Goal: Transaction & Acquisition: Purchase product/service

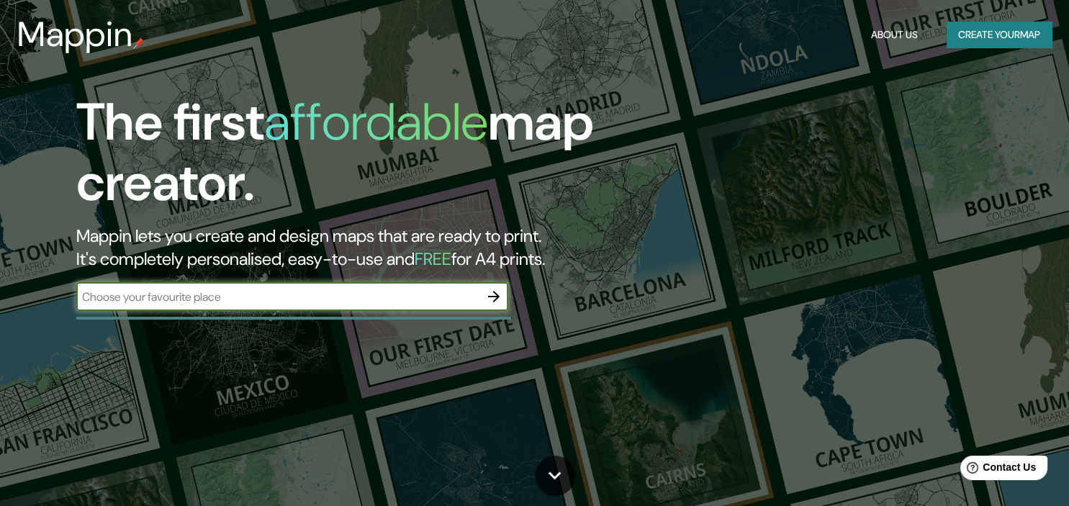
click at [189, 303] on input "text" at bounding box center [277, 297] width 403 height 17
click at [426, 300] on input "text" at bounding box center [277, 297] width 403 height 17
type input "[PERSON_NAME]"
click at [497, 301] on icon "button" at bounding box center [493, 296] width 17 height 17
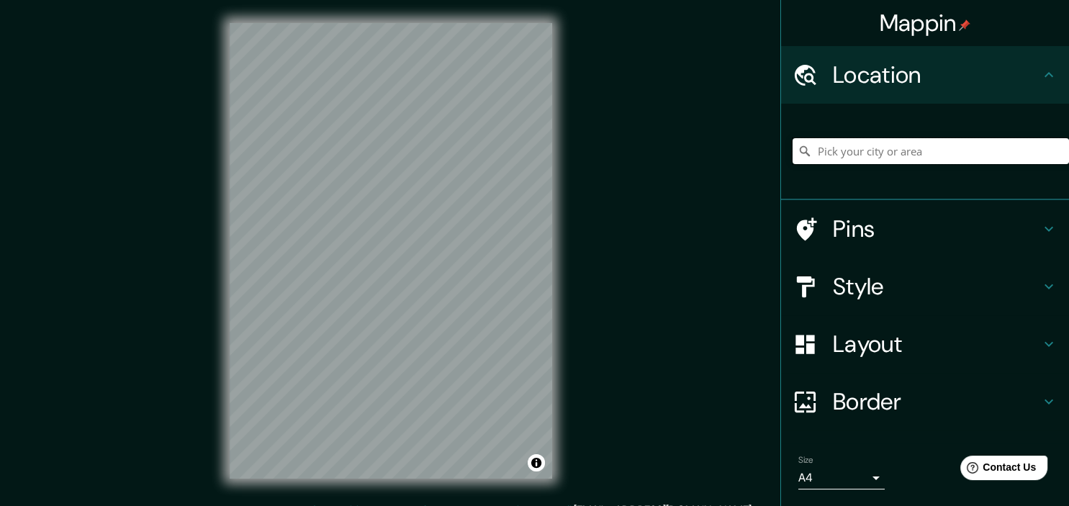
click at [950, 151] on input "Pick your city or area" at bounding box center [931, 151] width 276 height 26
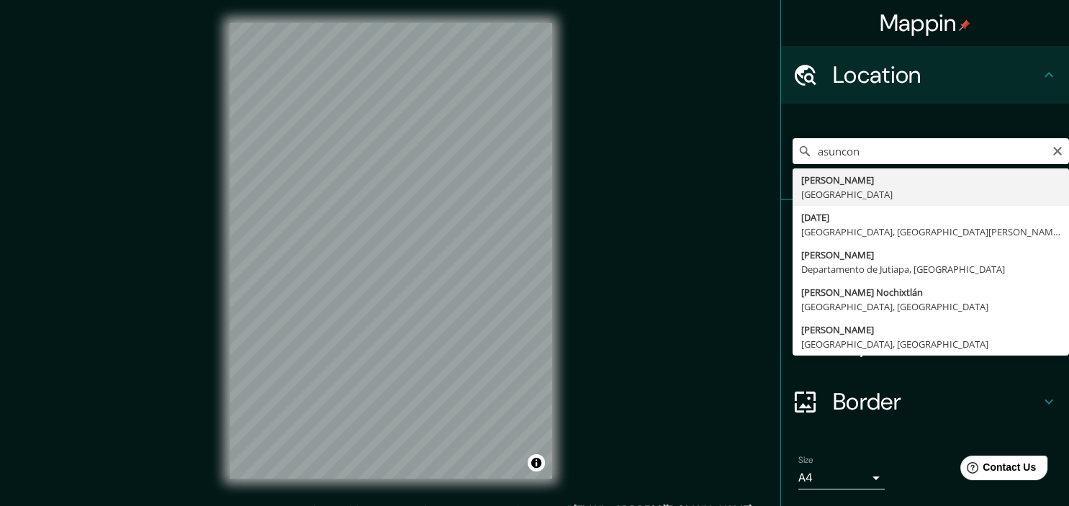
type input "[GEOGRAPHIC_DATA], [GEOGRAPHIC_DATA]"
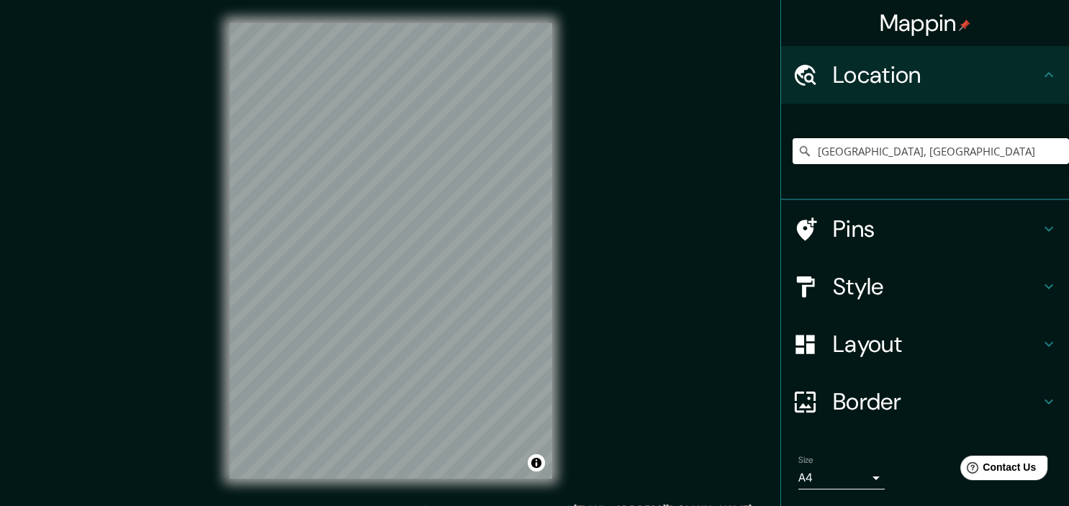
click at [989, 217] on h4 "Pins" at bounding box center [936, 229] width 207 height 29
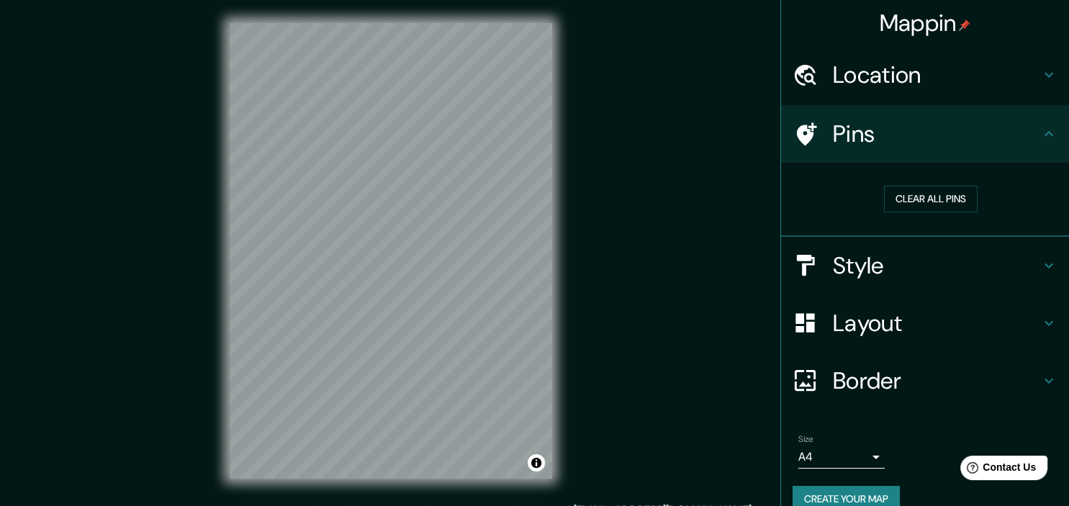
click at [1035, 130] on h4 "Pins" at bounding box center [936, 134] width 207 height 29
click at [1055, 131] on icon at bounding box center [1048, 133] width 17 height 17
click at [1042, 318] on icon at bounding box center [1048, 323] width 17 height 17
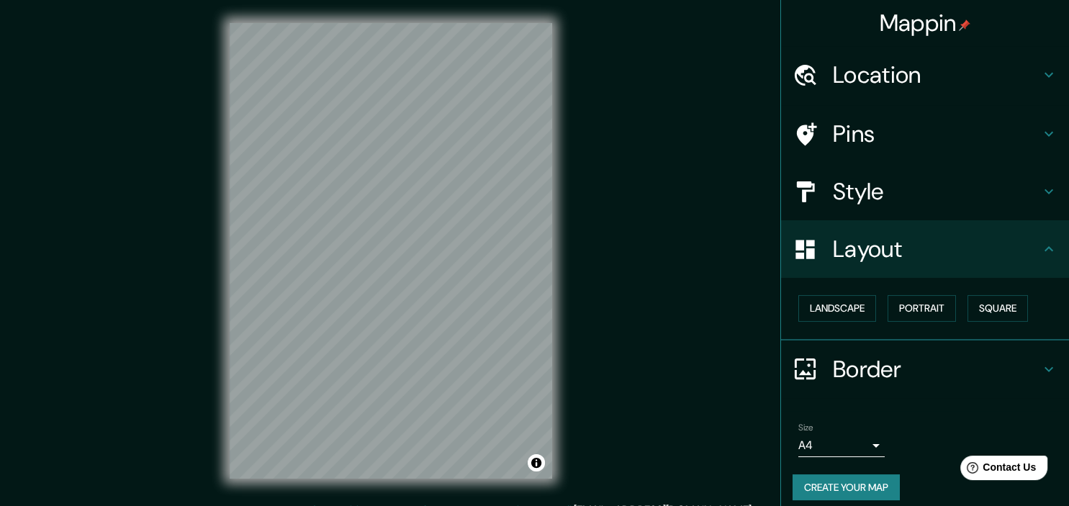
click at [1055, 257] on icon at bounding box center [1048, 248] width 17 height 17
click at [868, 305] on button "Landscape" at bounding box center [838, 308] width 78 height 27
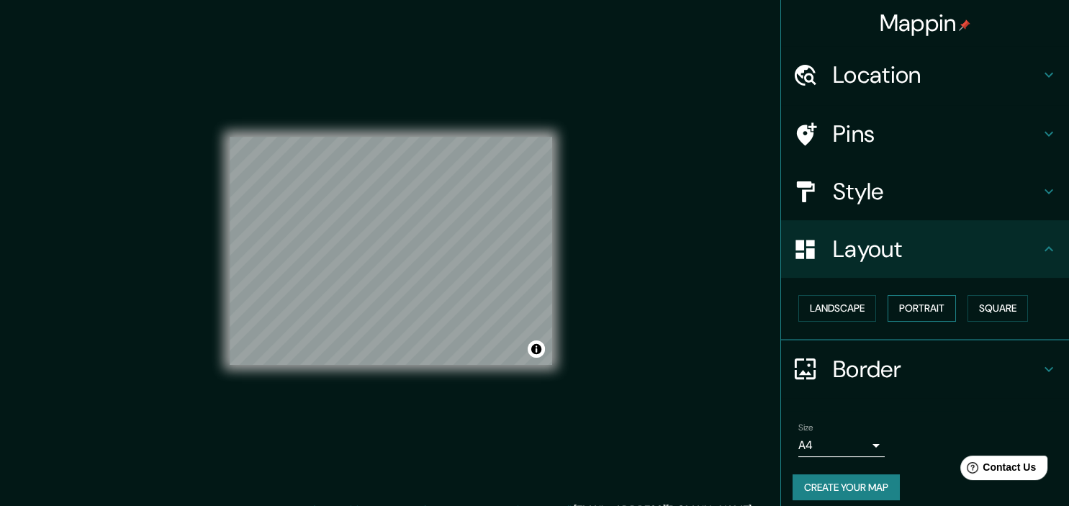
click at [919, 306] on button "Portrait" at bounding box center [922, 308] width 68 height 27
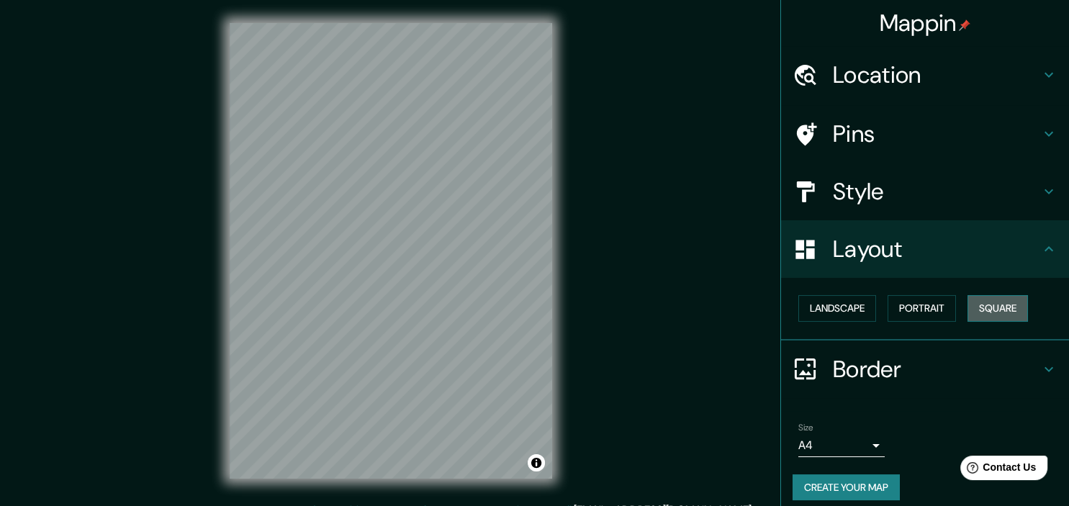
click at [1012, 312] on button "Square" at bounding box center [998, 308] width 60 height 27
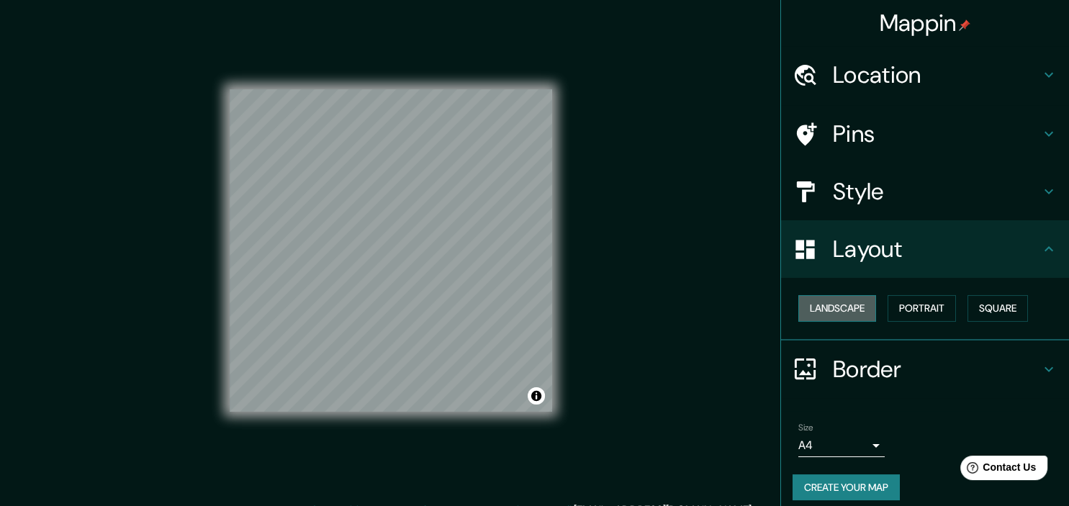
drag, startPoint x: 847, startPoint y: 315, endPoint x: 835, endPoint y: 311, distance: 12.8
click at [846, 315] on button "Landscape" at bounding box center [838, 308] width 78 height 27
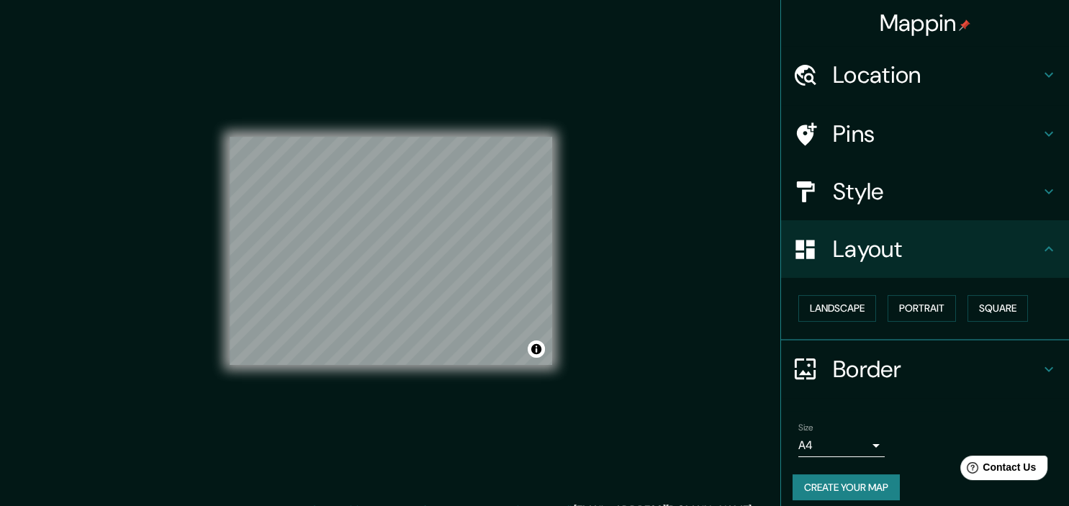
click at [878, 441] on body "Mappin Location [GEOGRAPHIC_DATA], [GEOGRAPHIC_DATA] Pins Style Layout Landscap…" at bounding box center [534, 253] width 1069 height 506
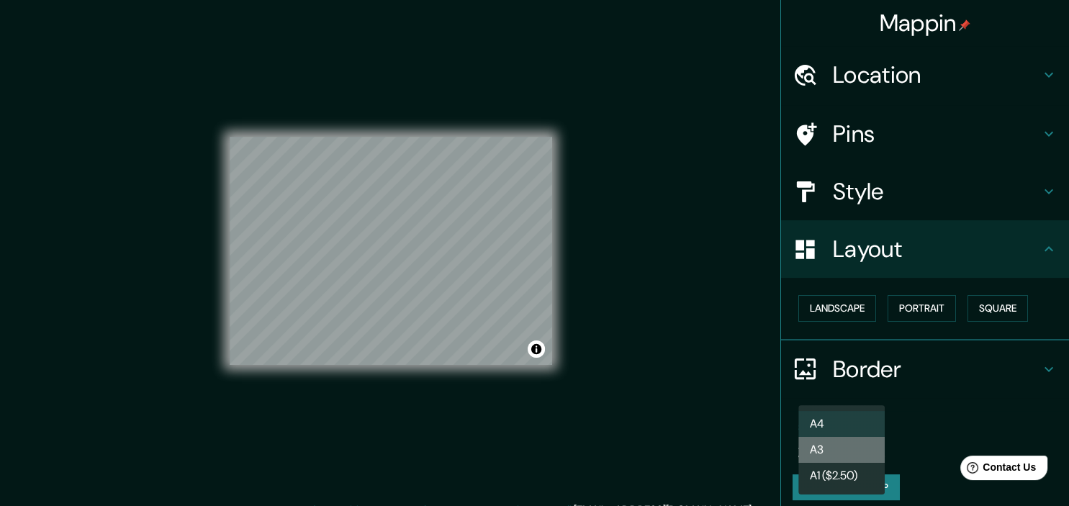
click at [871, 450] on li "A3" at bounding box center [842, 450] width 86 height 26
type input "a4"
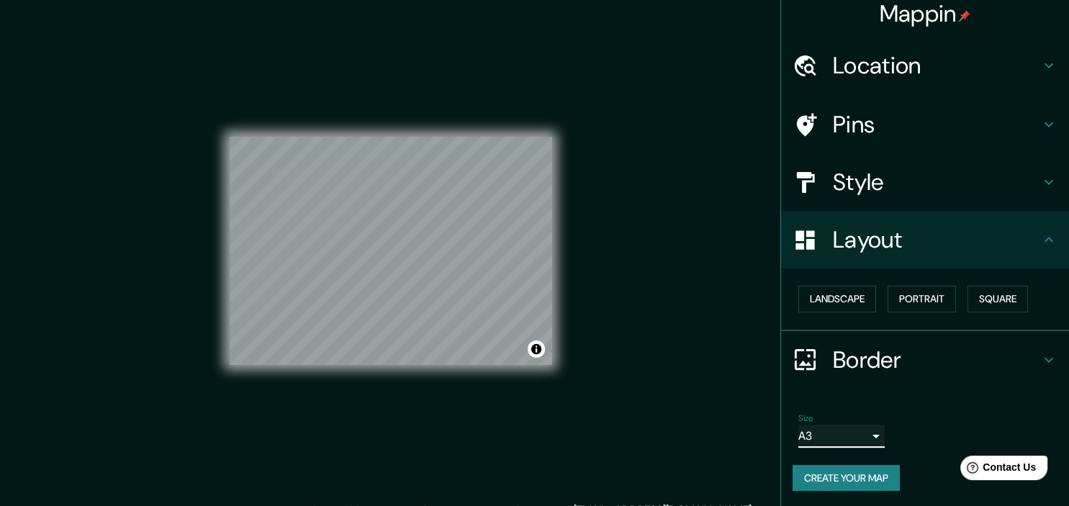
scroll to position [10, 0]
click at [880, 364] on h4 "Border" at bounding box center [936, 359] width 207 height 29
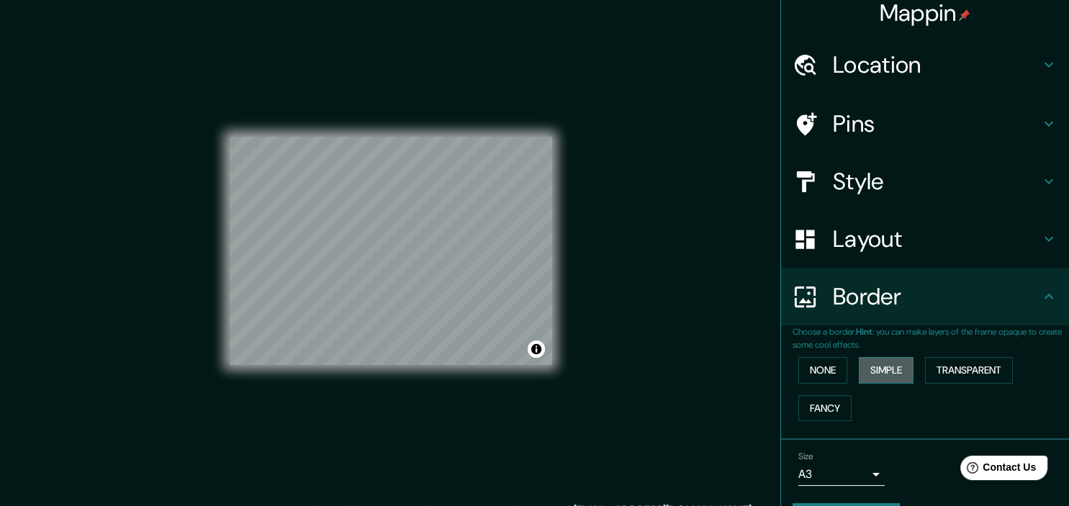
click at [881, 370] on button "Simple" at bounding box center [886, 370] width 55 height 27
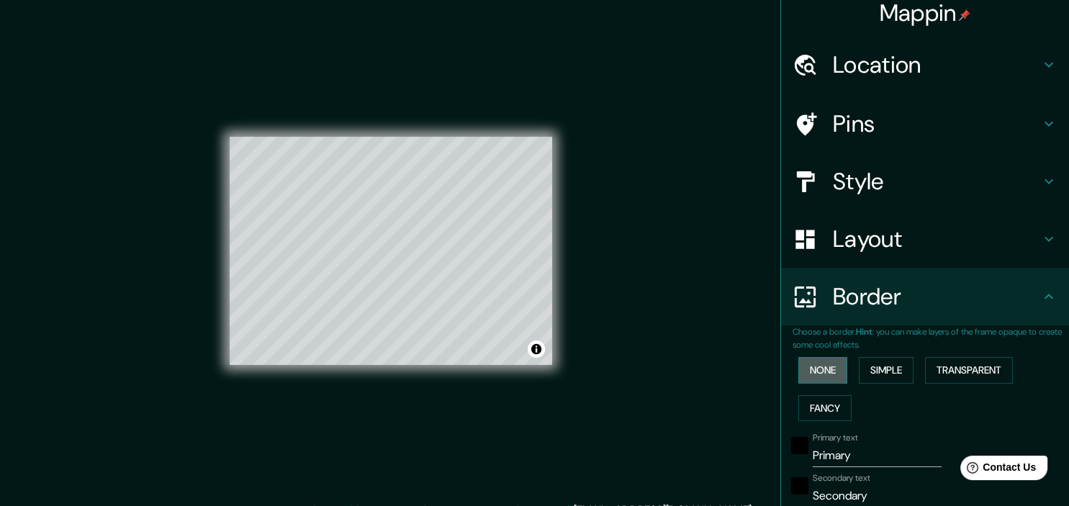
click at [822, 369] on button "None" at bounding box center [823, 370] width 49 height 27
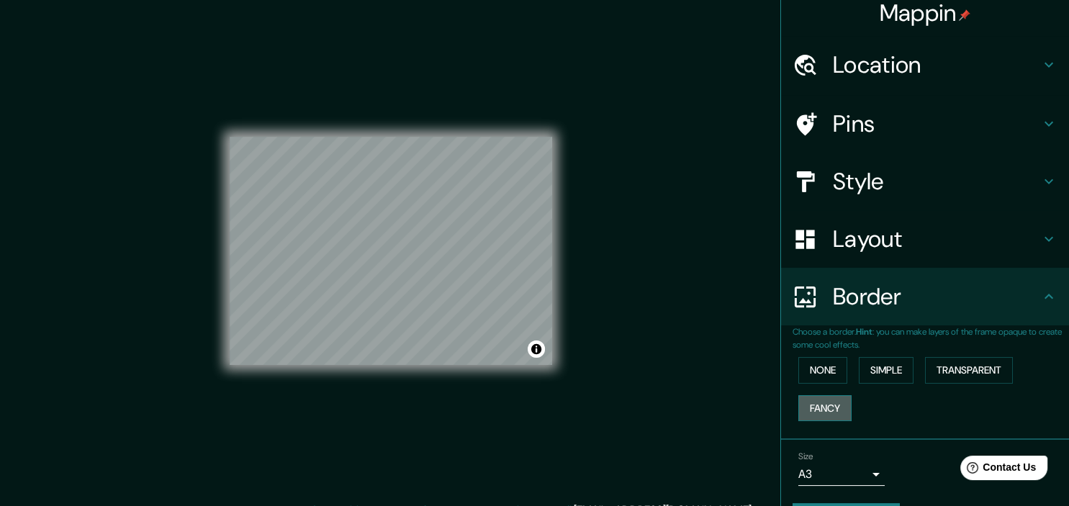
click at [821, 399] on button "Fancy" at bounding box center [825, 408] width 53 height 27
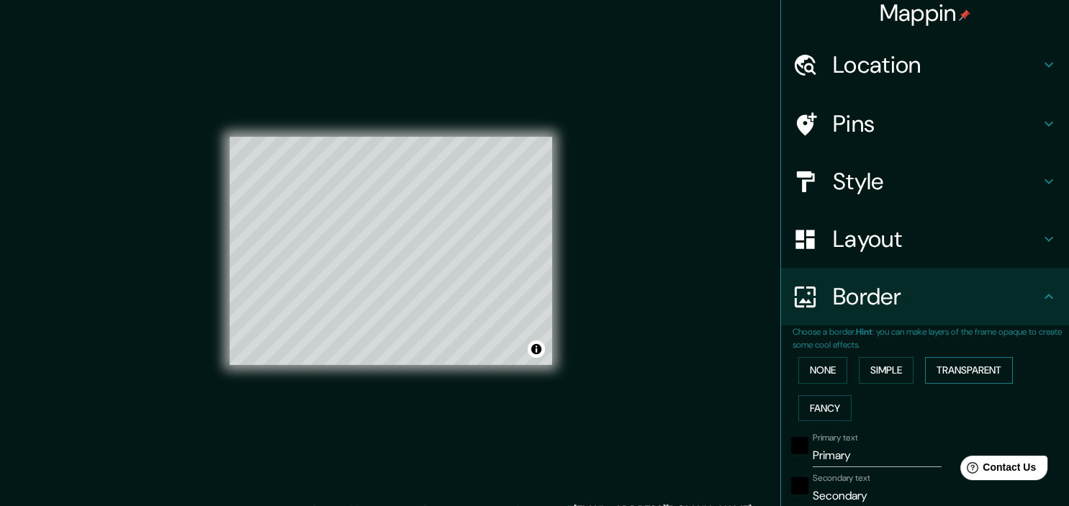
click at [979, 380] on button "Transparent" at bounding box center [969, 370] width 88 height 27
click at [830, 373] on button "None" at bounding box center [823, 370] width 49 height 27
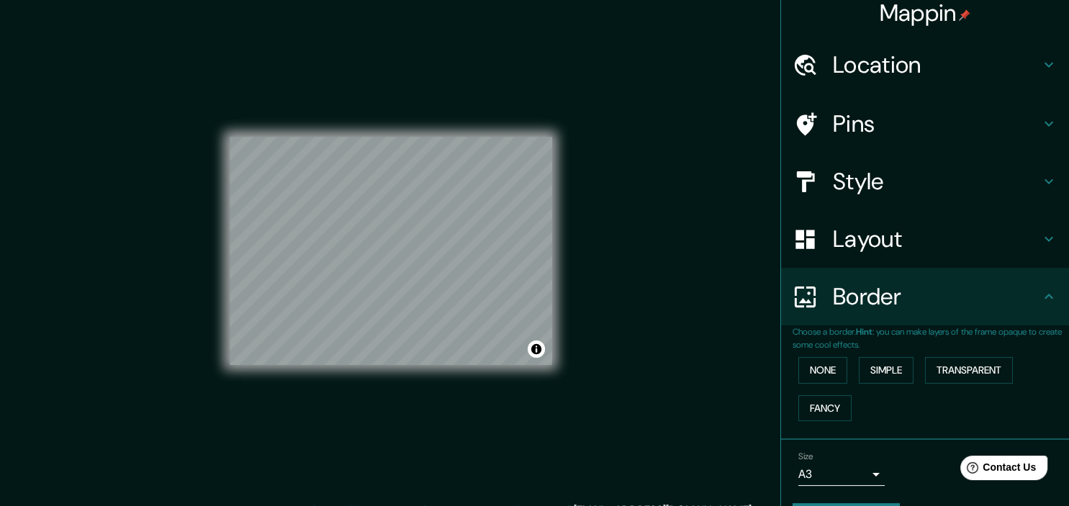
click at [850, 184] on h4 "Style" at bounding box center [936, 181] width 207 height 29
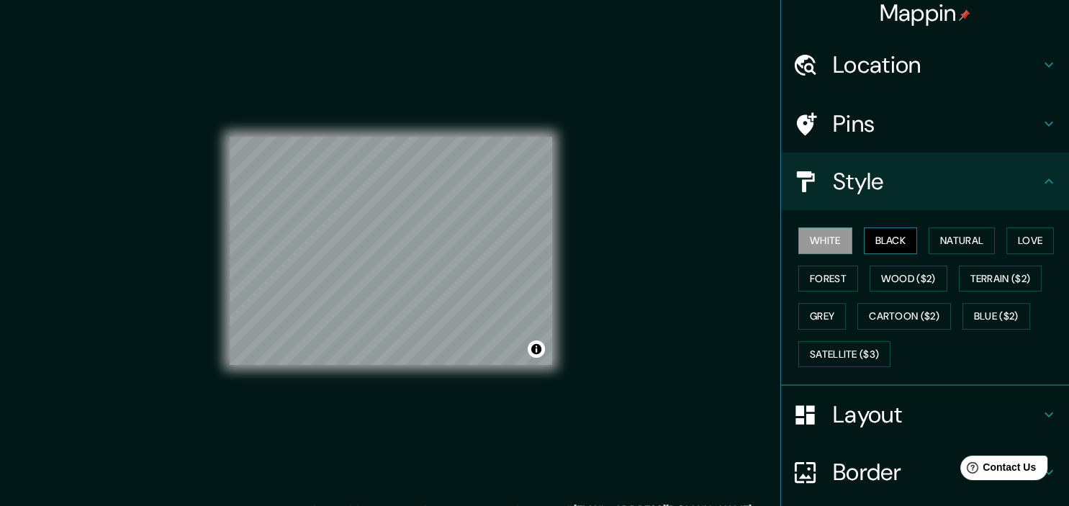
click at [901, 230] on button "Black" at bounding box center [891, 241] width 54 height 27
click at [986, 239] on button "Natural" at bounding box center [962, 241] width 66 height 27
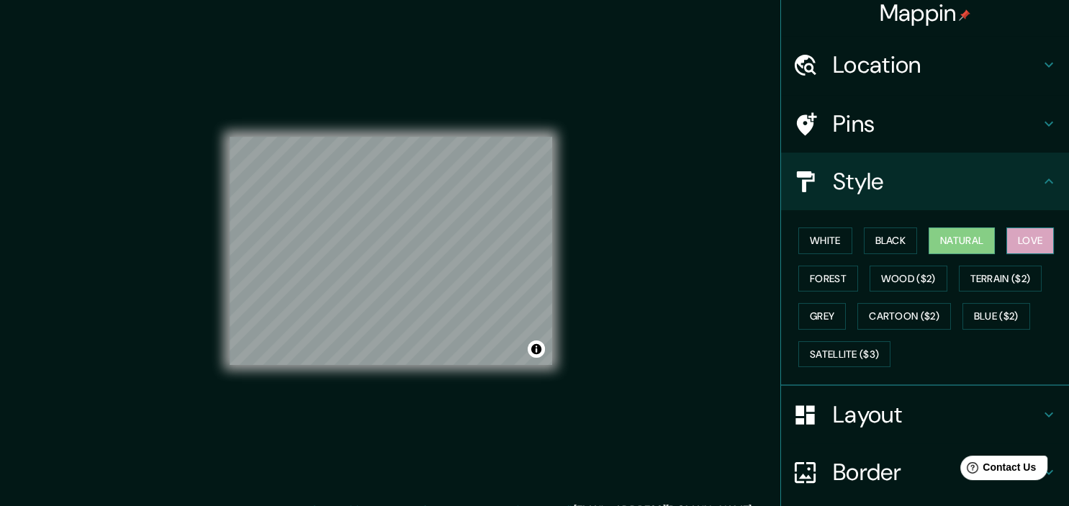
click at [1027, 237] on button "Love" at bounding box center [1031, 241] width 48 height 27
click at [850, 272] on button "Forest" at bounding box center [829, 279] width 60 height 27
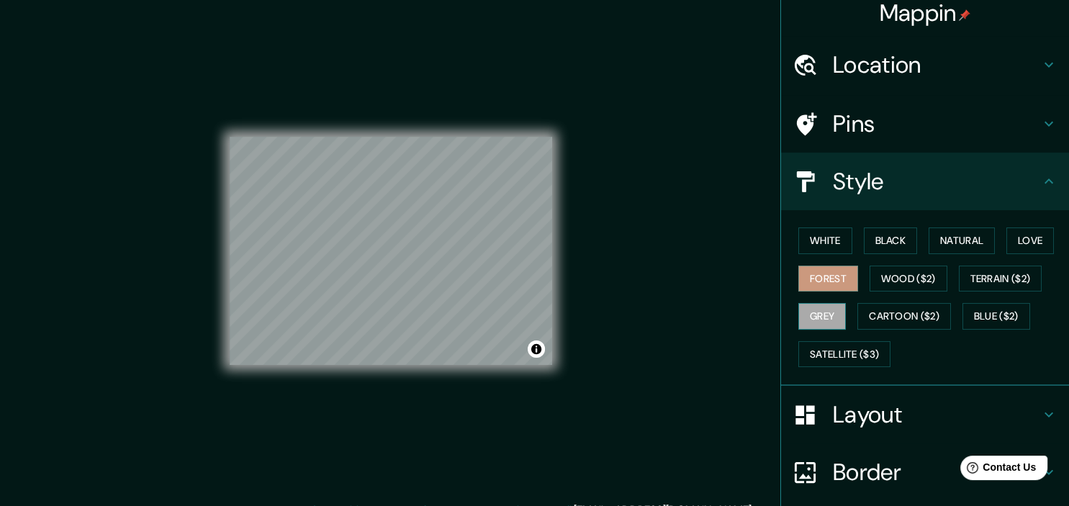
click at [821, 318] on button "Grey" at bounding box center [823, 316] width 48 height 27
click at [883, 315] on button "Cartoon ($2)" at bounding box center [905, 316] width 94 height 27
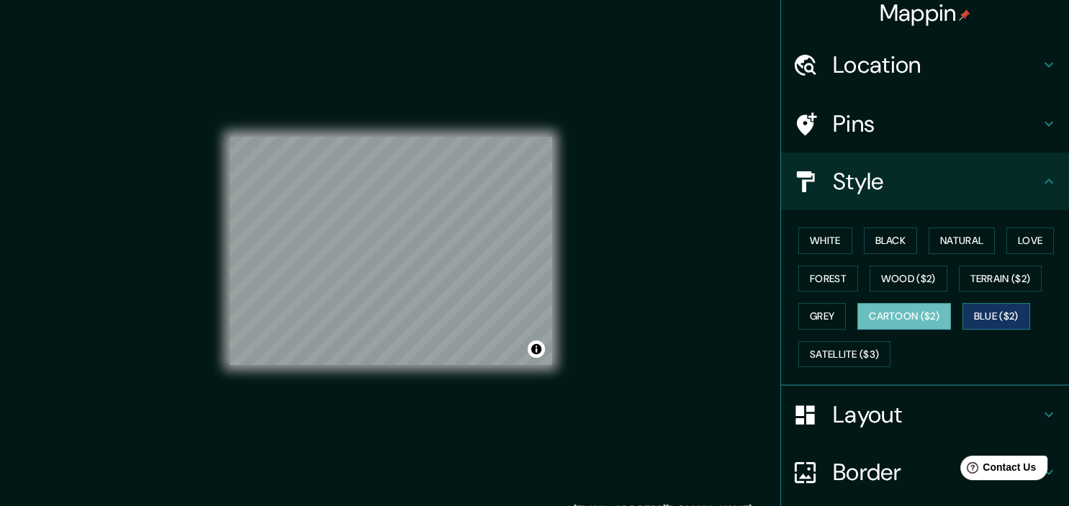
click at [1009, 314] on button "Blue ($2)" at bounding box center [997, 316] width 68 height 27
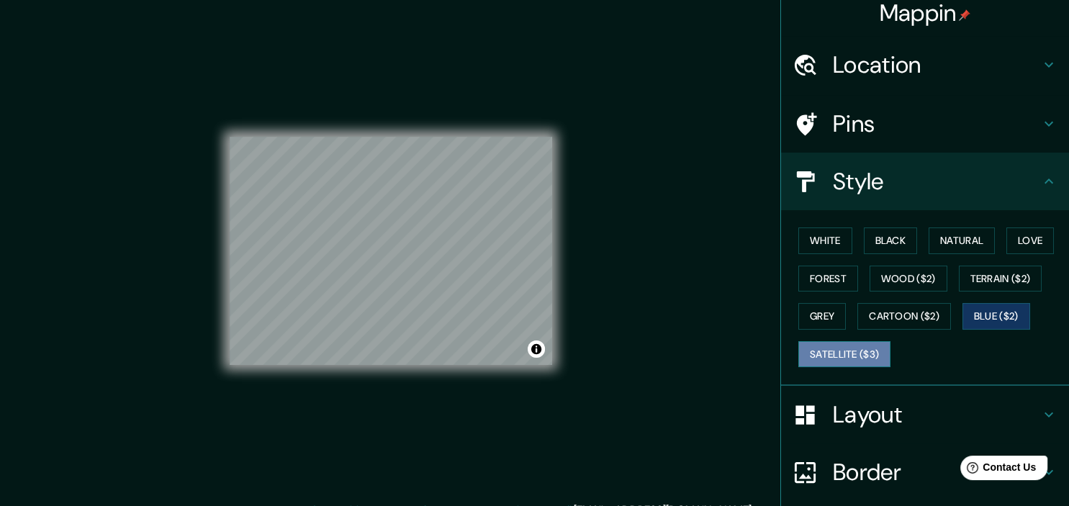
click at [860, 352] on button "Satellite ($3)" at bounding box center [845, 354] width 92 height 27
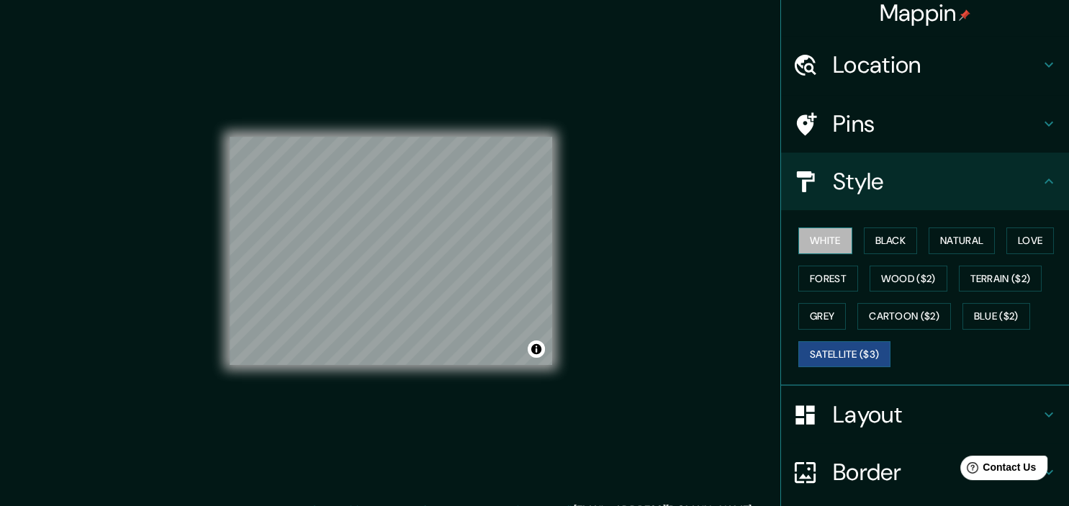
click at [828, 235] on button "White" at bounding box center [826, 241] width 54 height 27
click at [842, 303] on button "Grey" at bounding box center [823, 316] width 48 height 27
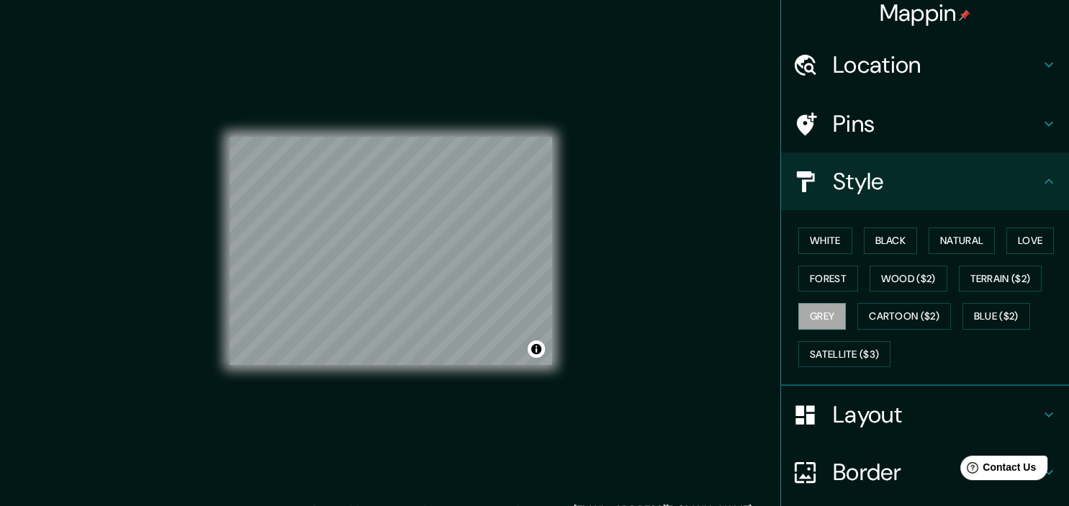
click at [845, 264] on div "White Black Natural Love Forest Wood ($2) Terrain ($2) Grey Cartoon ($2) Blue (…" at bounding box center [931, 297] width 276 height 151
click at [845, 272] on button "Forest" at bounding box center [829, 279] width 60 height 27
click at [837, 240] on button "White" at bounding box center [826, 241] width 54 height 27
click at [874, 138] on h4 "Pins" at bounding box center [936, 123] width 207 height 29
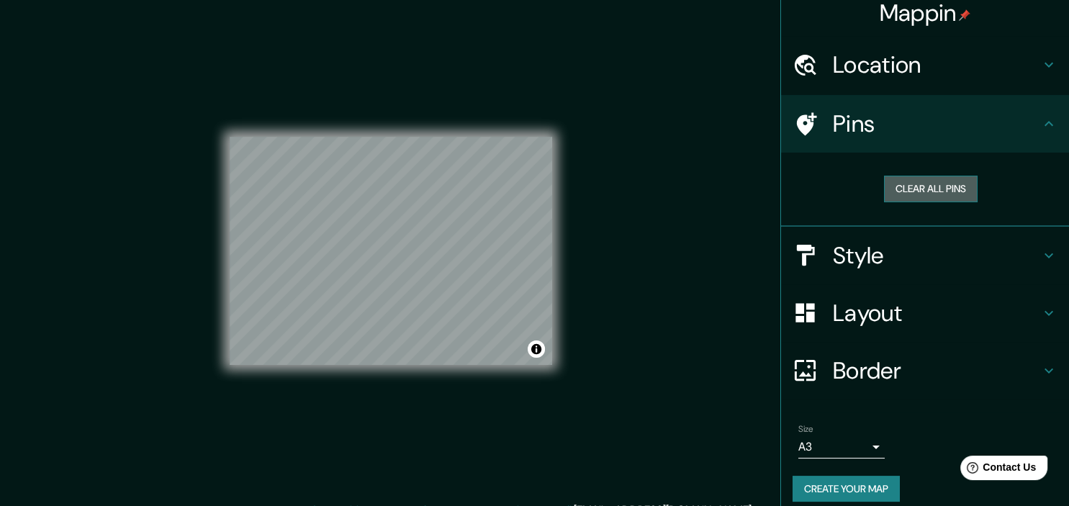
click at [930, 189] on button "Clear all pins" at bounding box center [931, 189] width 94 height 27
click at [925, 200] on button "Clear all pins" at bounding box center [931, 189] width 94 height 27
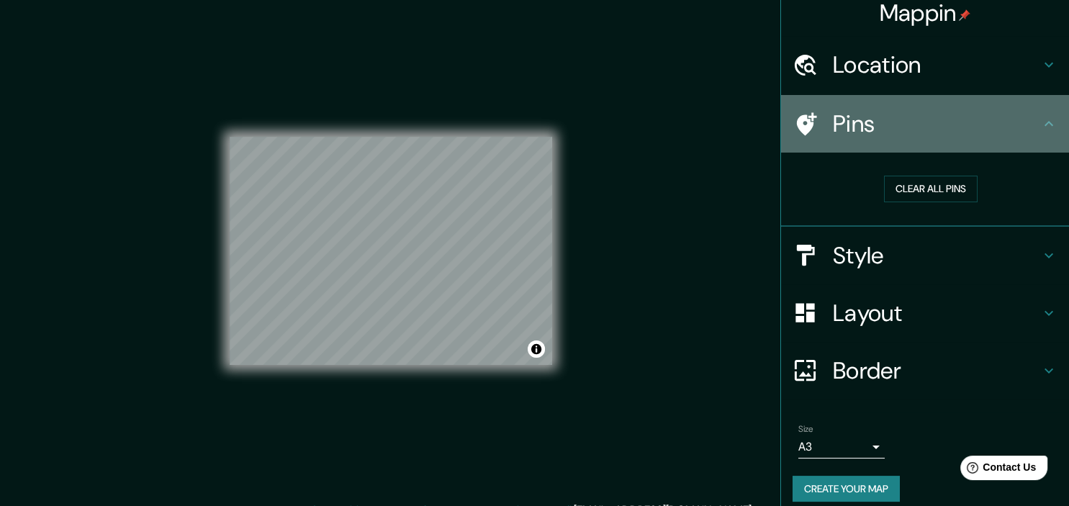
click at [885, 111] on h4 "Pins" at bounding box center [936, 123] width 207 height 29
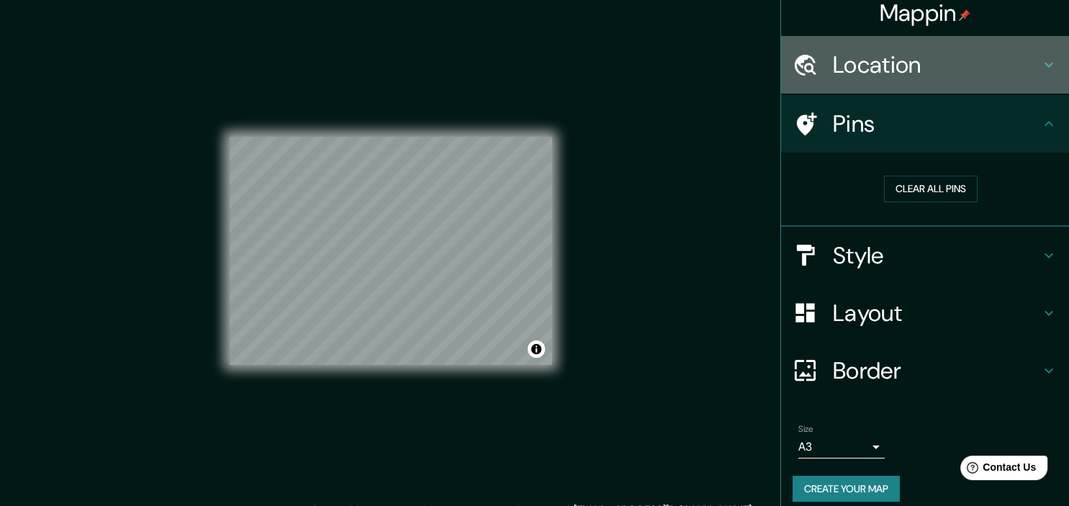
click at [903, 65] on h4 "Location" at bounding box center [936, 64] width 207 height 29
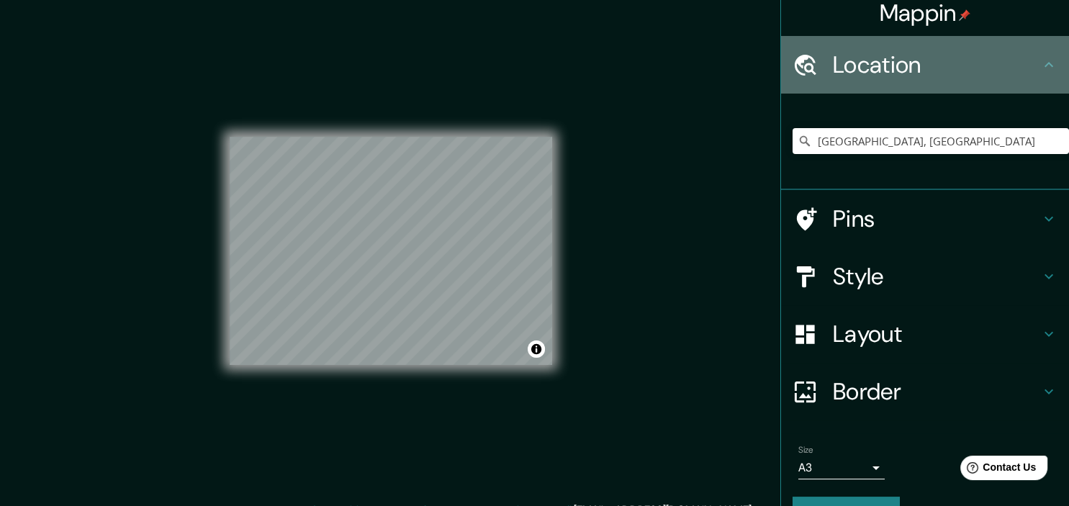
click at [904, 65] on h4 "Location" at bounding box center [936, 64] width 207 height 29
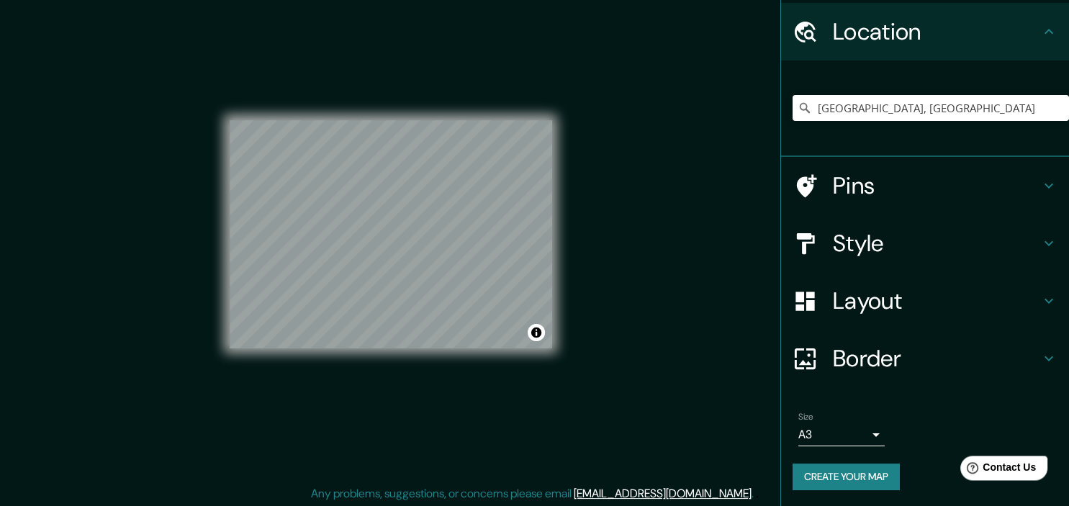
scroll to position [18, 0]
click at [322, 114] on div "© Mapbox © OpenStreetMap Improve this map" at bounding box center [391, 233] width 323 height 456
click at [635, 128] on div "Mappin Location [GEOGRAPHIC_DATA], [GEOGRAPHIC_DATA] Pins Style Layout Border C…" at bounding box center [534, 244] width 1069 height 525
click at [853, 360] on h4 "Border" at bounding box center [936, 358] width 207 height 29
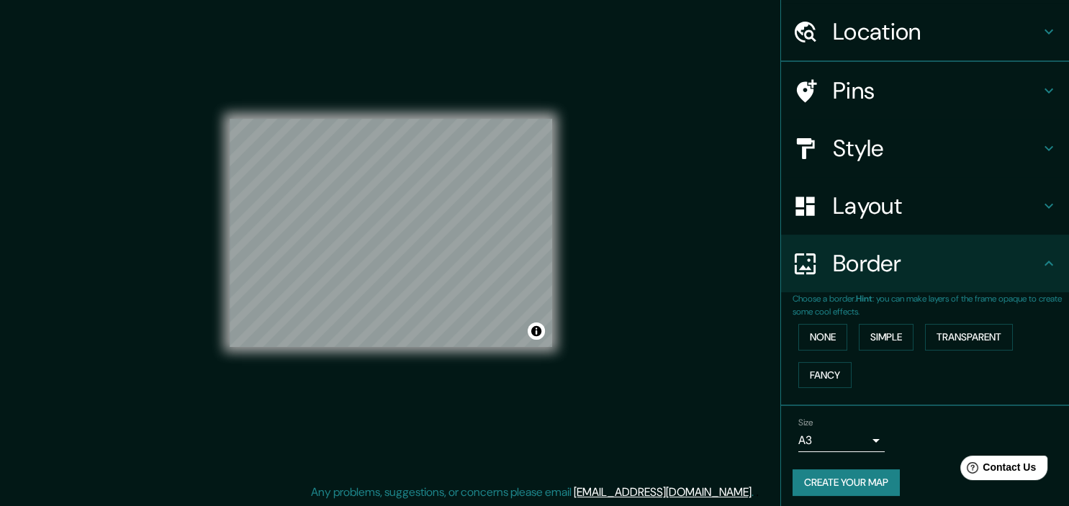
scroll to position [20, 0]
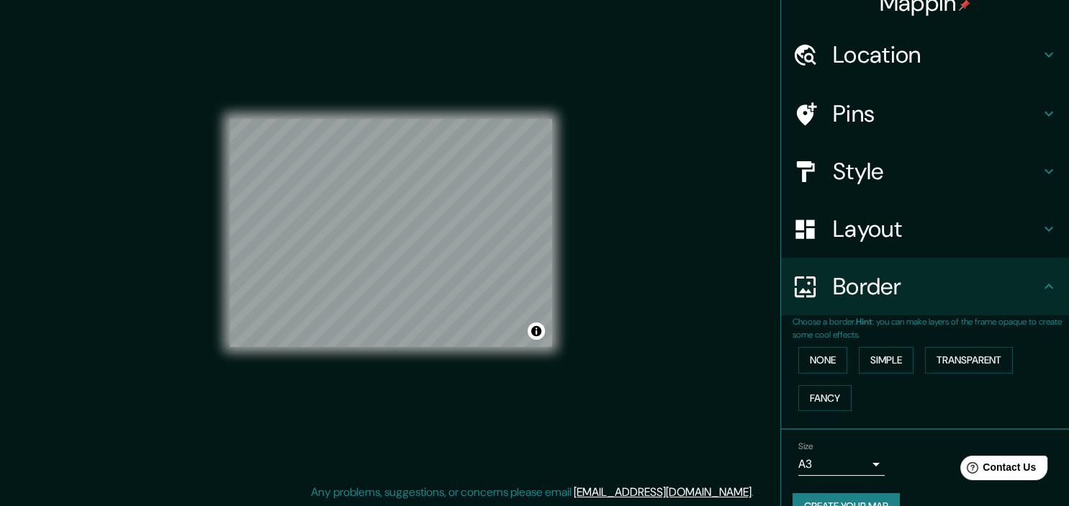
click at [864, 289] on h4 "Border" at bounding box center [936, 286] width 207 height 29
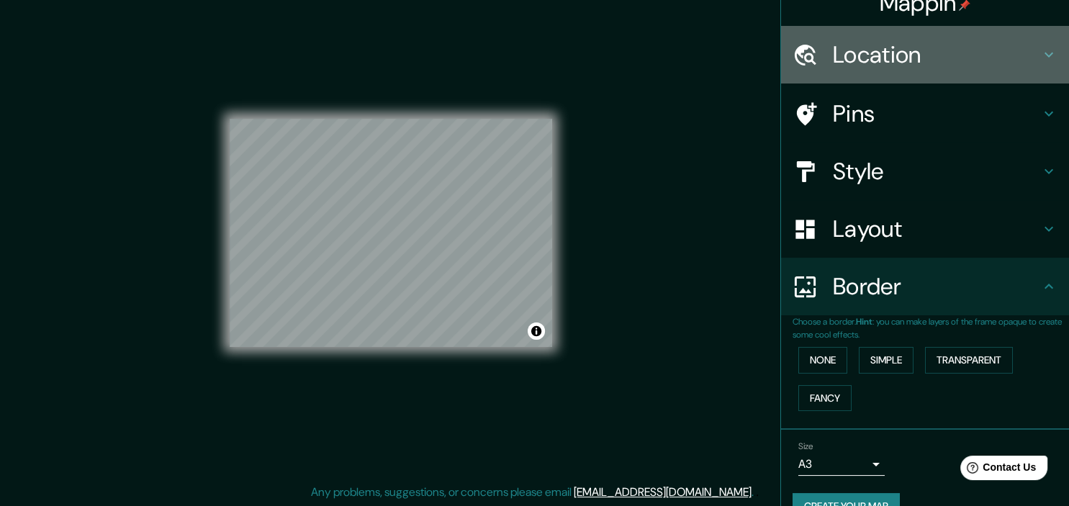
click at [871, 70] on div "Location" at bounding box center [925, 55] width 288 height 58
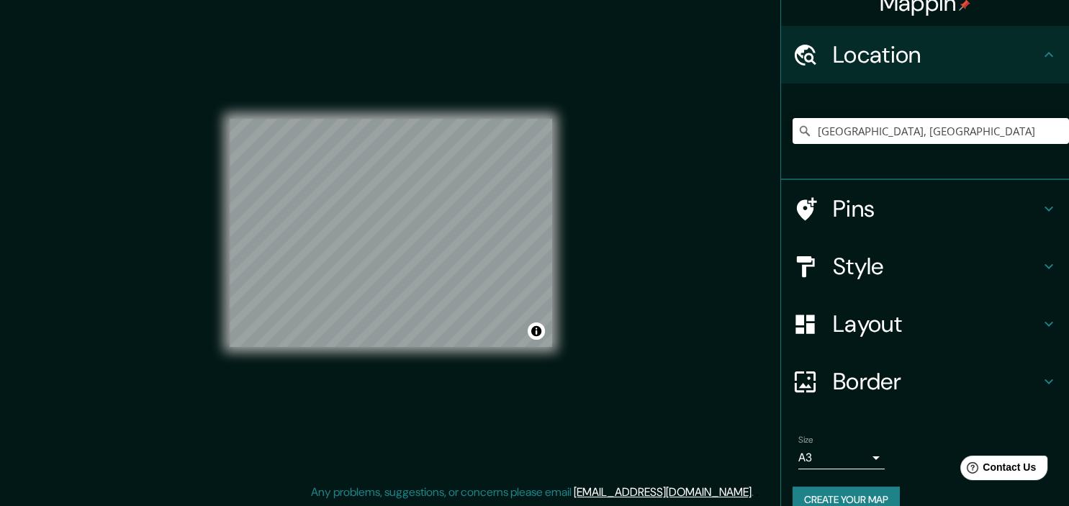
click at [871, 70] on div "Location" at bounding box center [925, 55] width 288 height 58
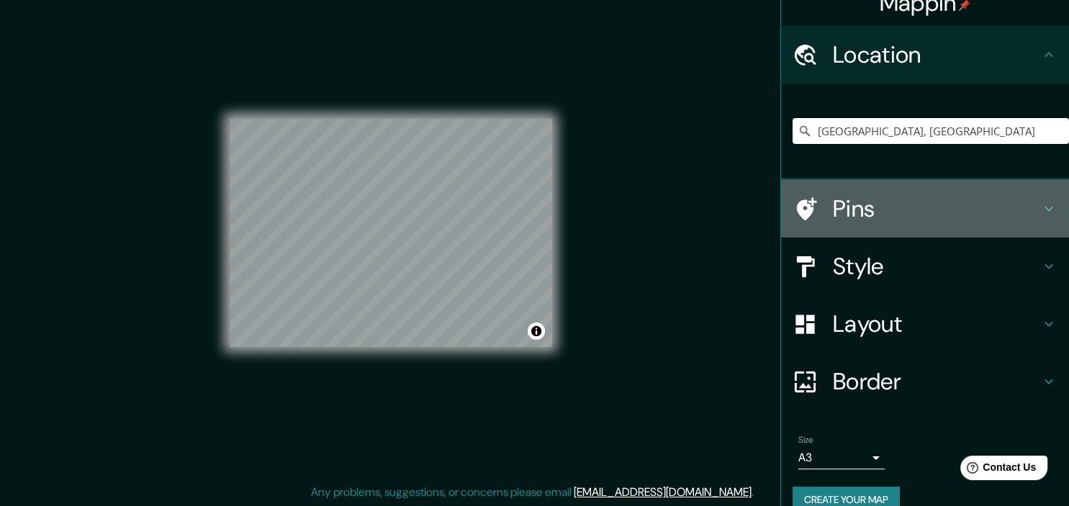
click at [893, 214] on h4 "Pins" at bounding box center [936, 208] width 207 height 29
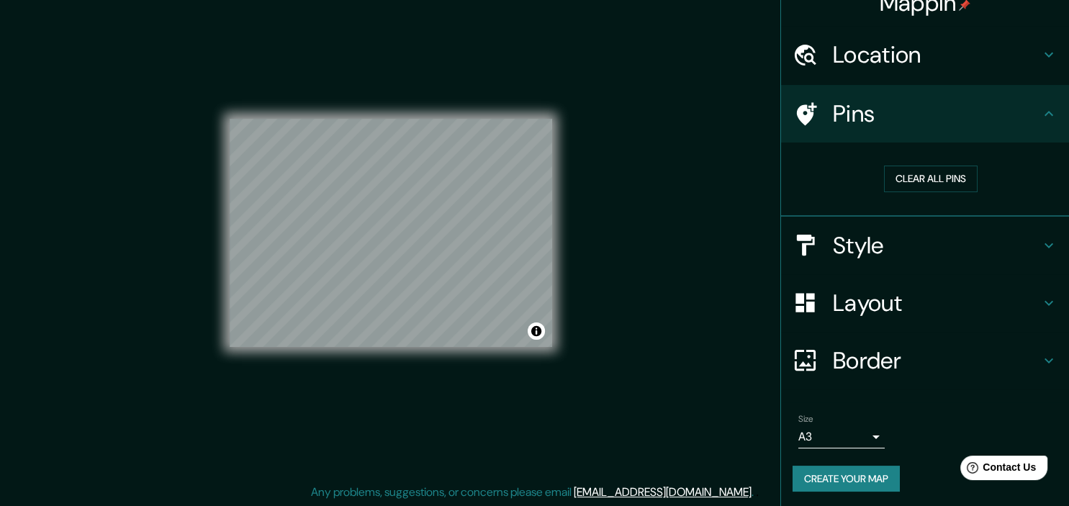
click at [894, 238] on h4 "Style" at bounding box center [936, 245] width 207 height 29
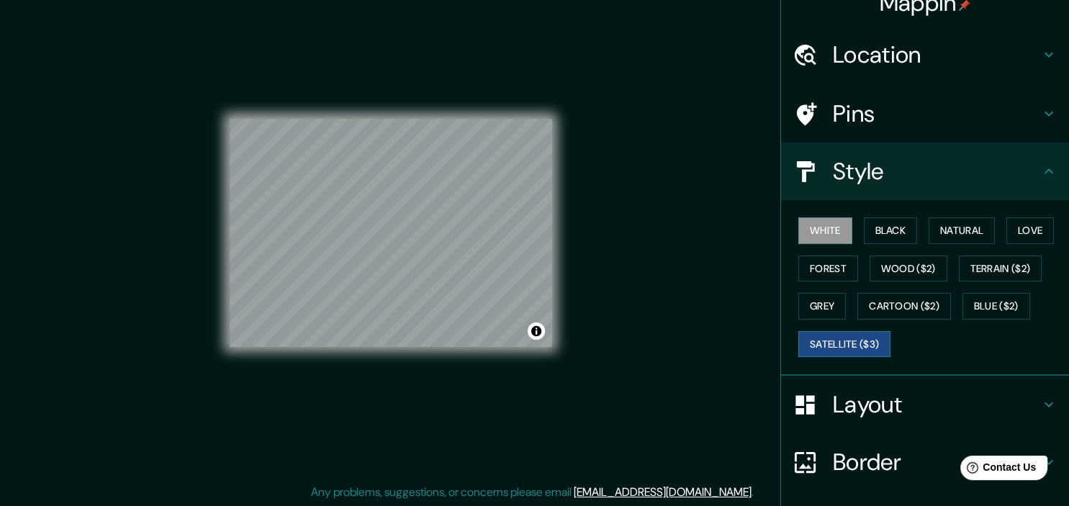
click at [818, 351] on button "Satellite ($3)" at bounding box center [845, 344] width 92 height 27
click at [900, 301] on button "Cartoon ($2)" at bounding box center [905, 306] width 94 height 27
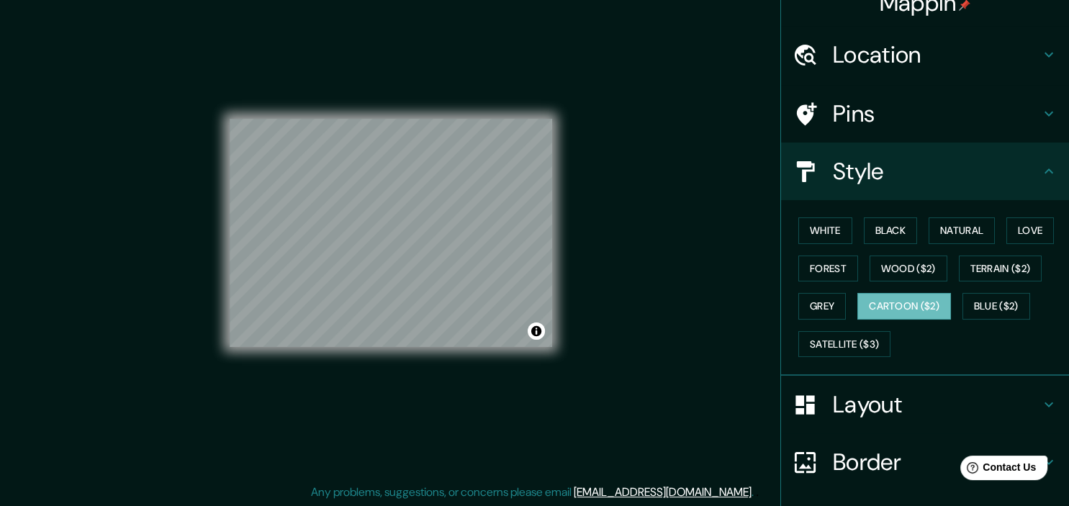
click at [881, 112] on h4 "Pins" at bounding box center [936, 113] width 207 height 29
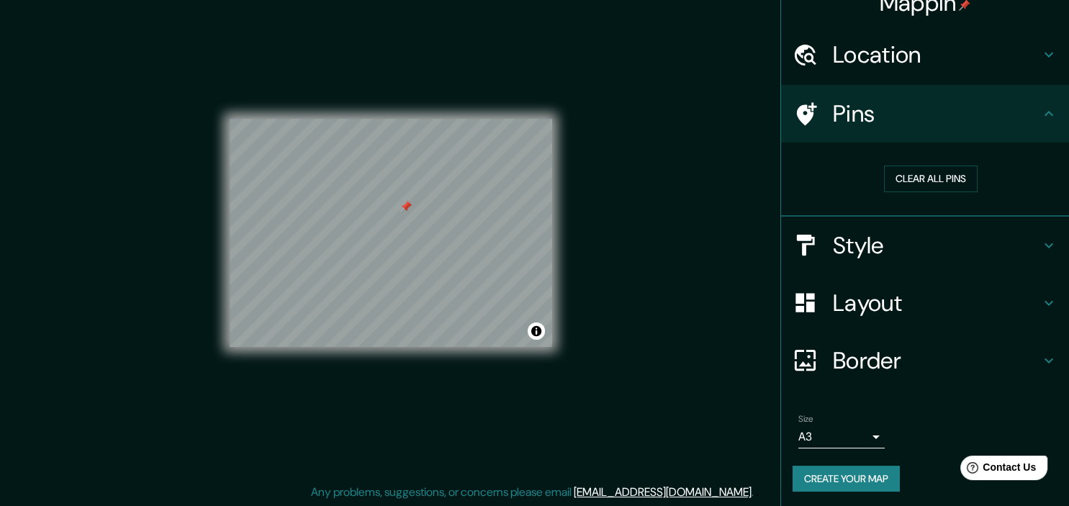
click at [402, 212] on div at bounding box center [406, 207] width 12 height 12
click at [901, 176] on button "Clear all pins" at bounding box center [931, 179] width 94 height 27
click at [359, 215] on div at bounding box center [354, 210] width 12 height 12
drag, startPoint x: 425, startPoint y: 212, endPoint x: 389, endPoint y: 205, distance: 36.6
click at [389, 205] on div at bounding box center [387, 205] width 12 height 12
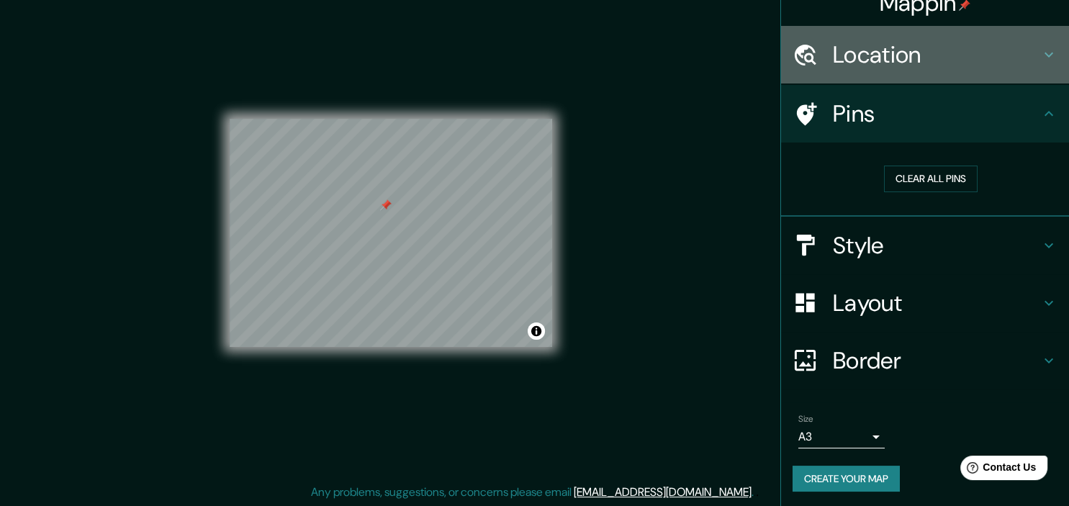
click at [910, 58] on h4 "Location" at bounding box center [936, 54] width 207 height 29
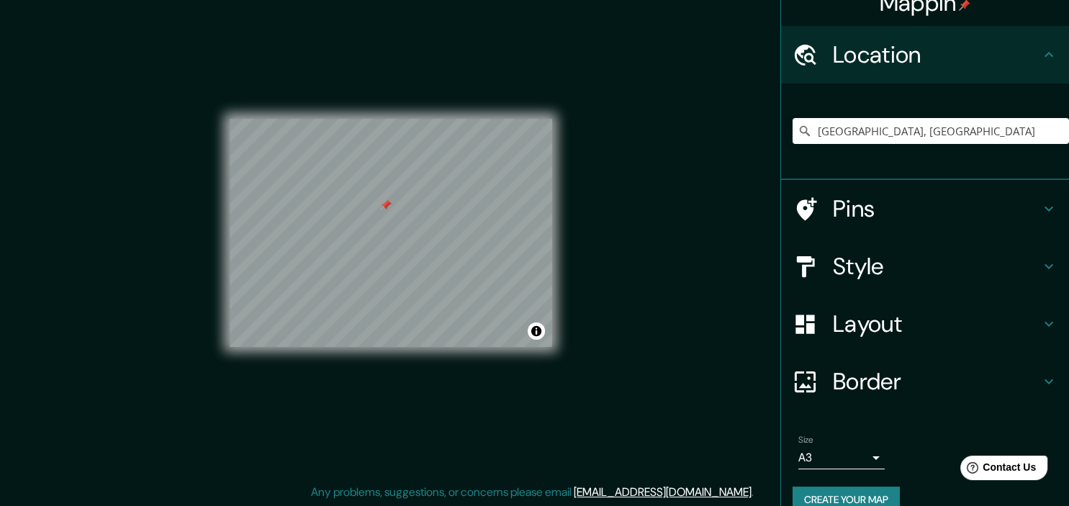
click at [910, 58] on h4 "Location" at bounding box center [936, 54] width 207 height 29
click at [935, 322] on h4 "Layout" at bounding box center [936, 324] width 207 height 29
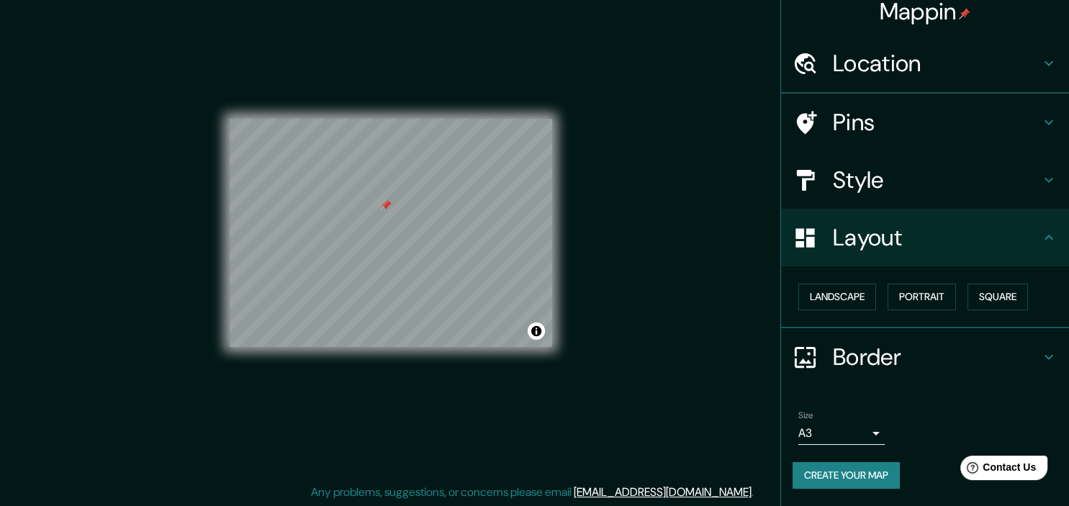
scroll to position [10, 0]
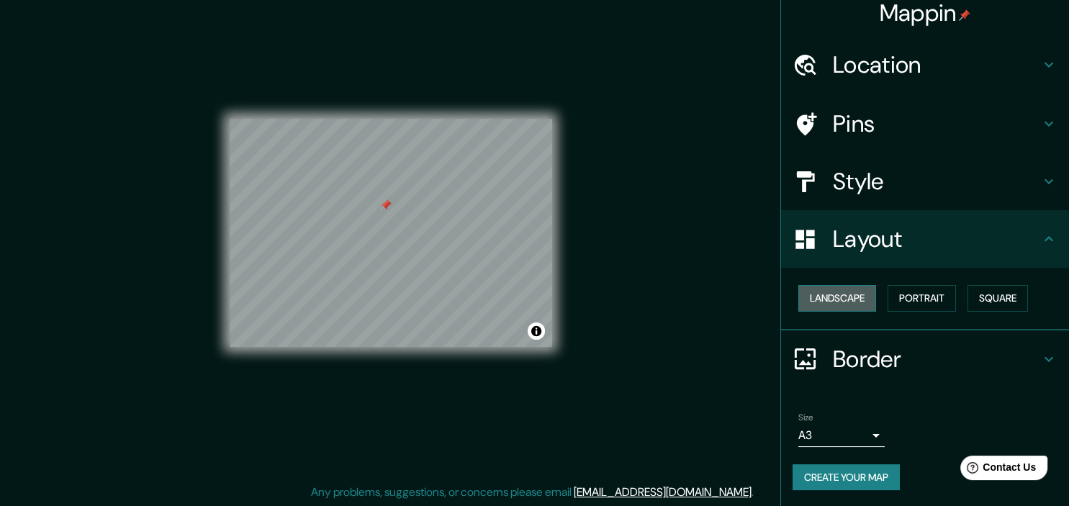
click at [868, 305] on button "Landscape" at bounding box center [838, 298] width 78 height 27
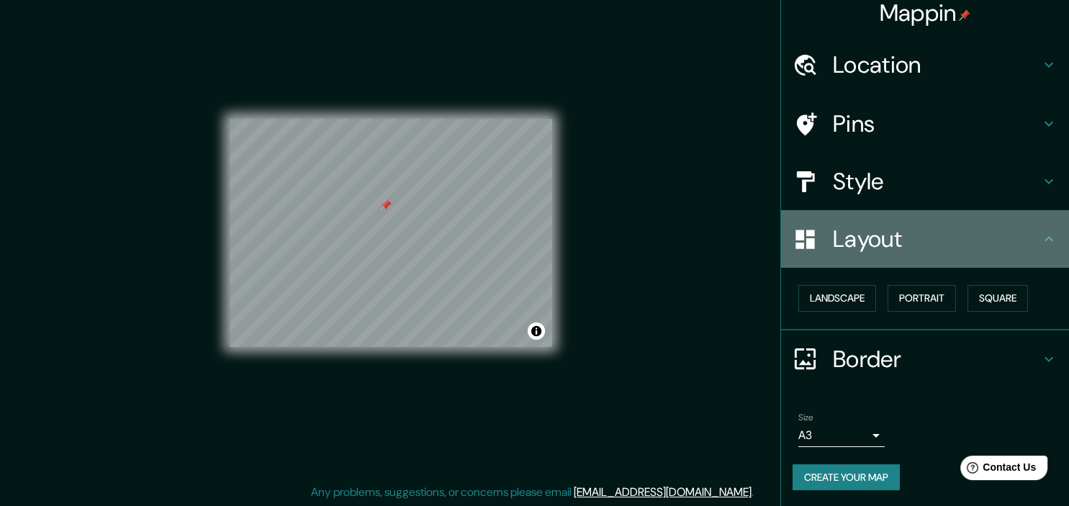
click at [927, 249] on h4 "Layout" at bounding box center [936, 239] width 207 height 29
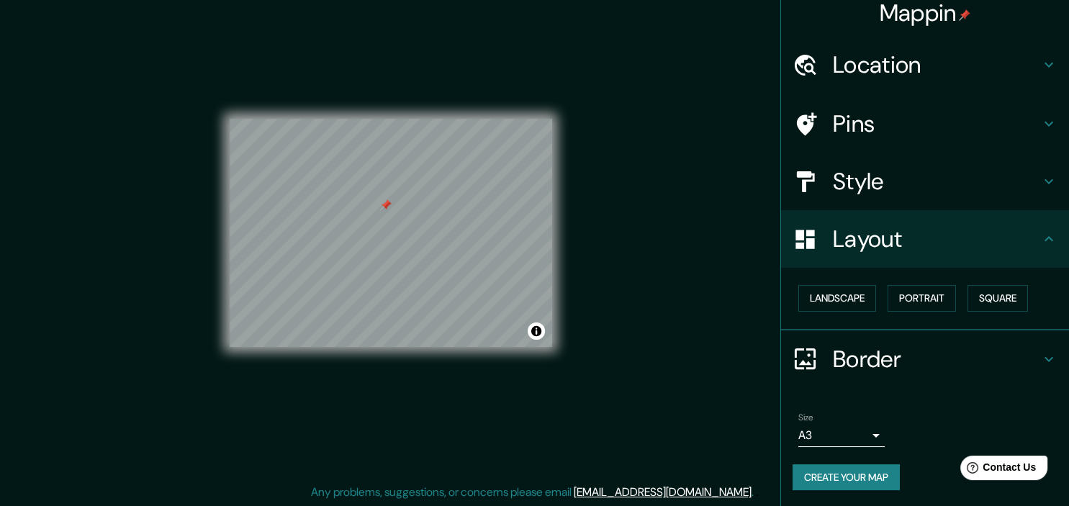
click at [838, 364] on h4 "Border" at bounding box center [936, 359] width 207 height 29
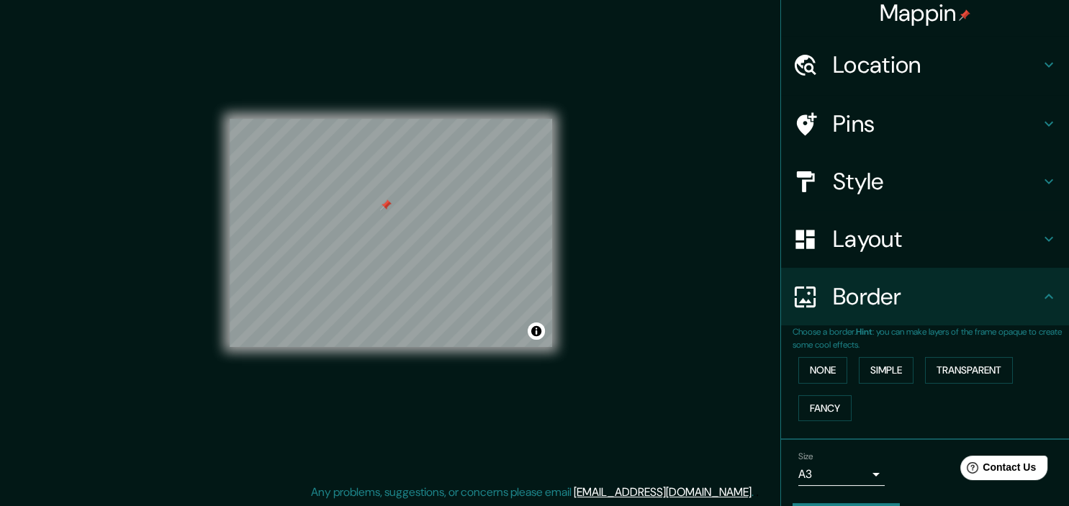
click at [868, 182] on h4 "Style" at bounding box center [936, 181] width 207 height 29
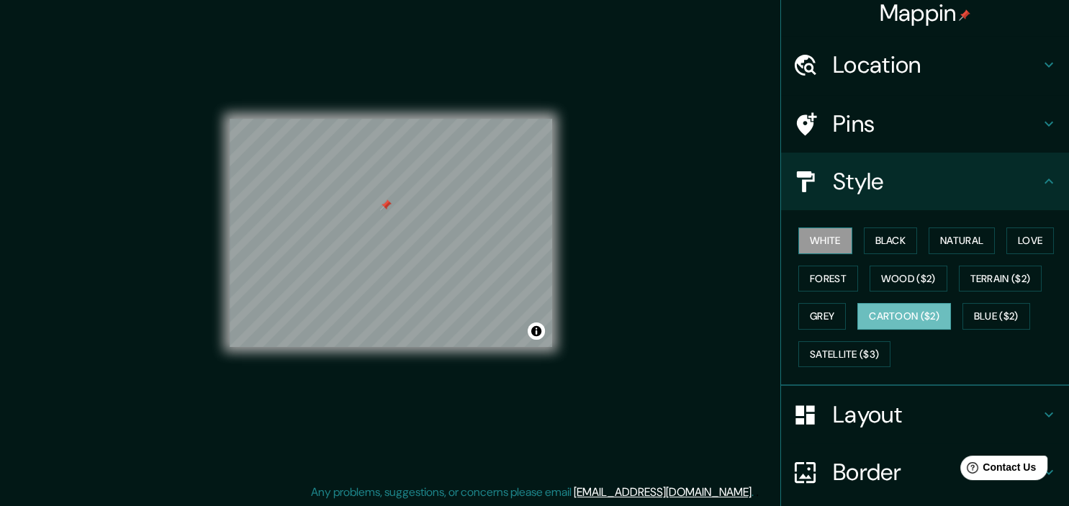
click at [822, 243] on button "White" at bounding box center [826, 241] width 54 height 27
click at [390, 206] on div at bounding box center [388, 205] width 12 height 12
drag, startPoint x: 391, startPoint y: 199, endPoint x: 400, endPoint y: 199, distance: 9.4
click at [383, 199] on div at bounding box center [378, 205] width 12 height 12
click at [404, 203] on div at bounding box center [406, 205] width 12 height 12
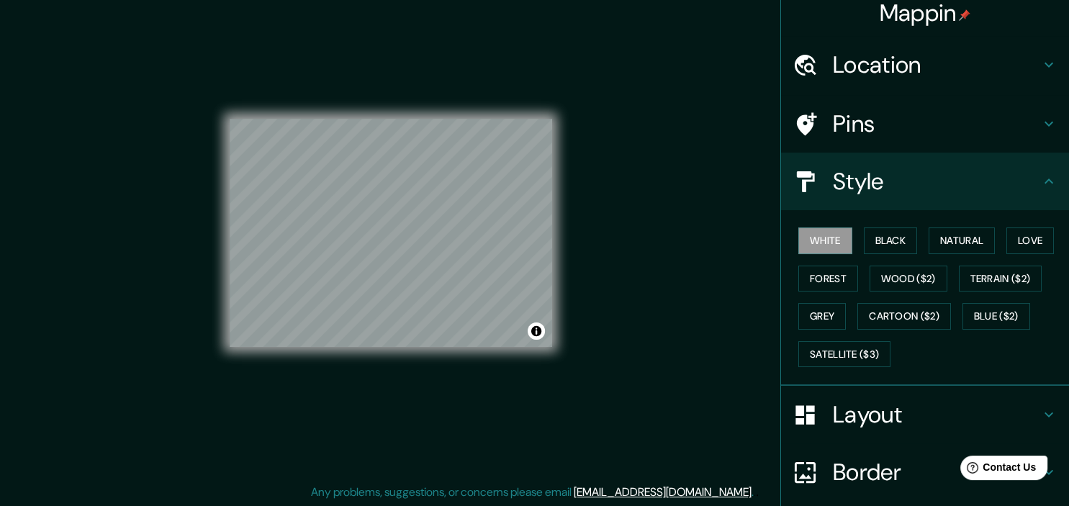
click at [876, 141] on div "Pins" at bounding box center [925, 124] width 288 height 58
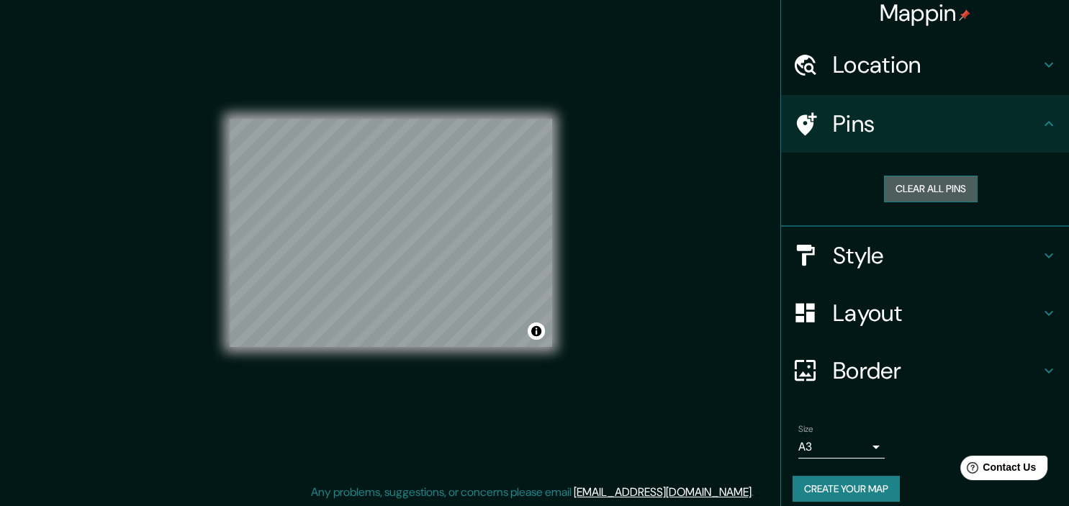
click at [899, 186] on button "Clear all pins" at bounding box center [931, 189] width 94 height 27
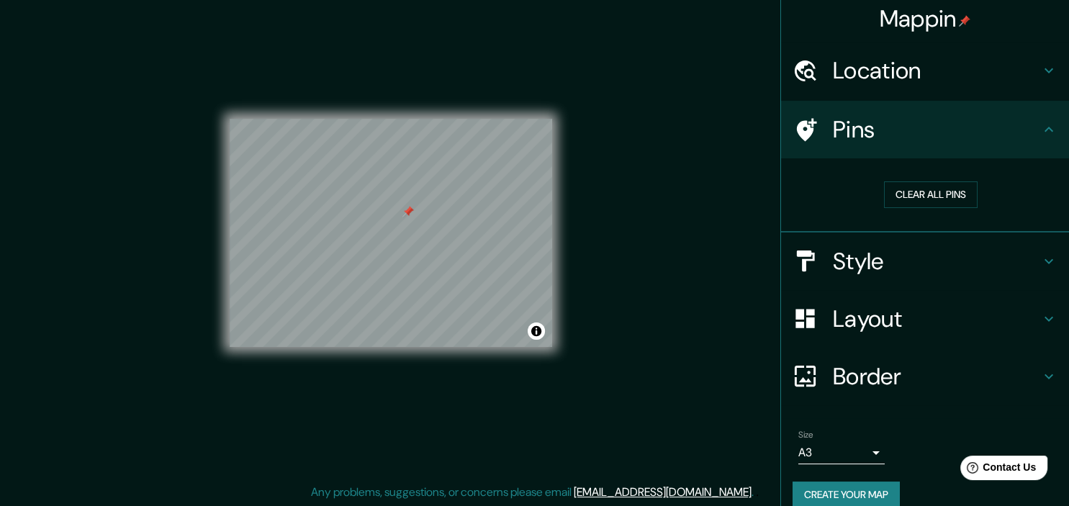
scroll to position [1, 0]
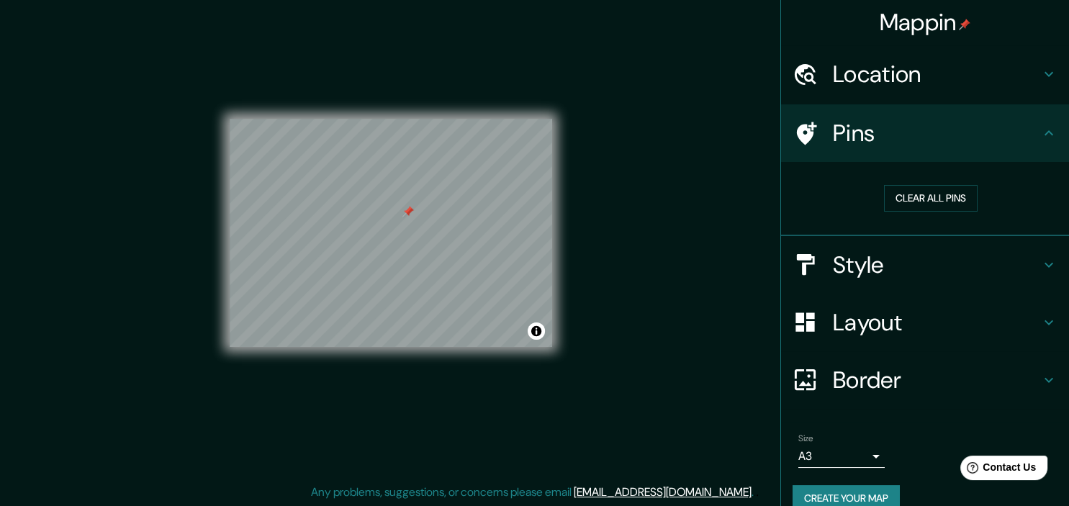
click at [806, 114] on div "Pins" at bounding box center [925, 133] width 288 height 58
